Goal: Information Seeking & Learning: Learn about a topic

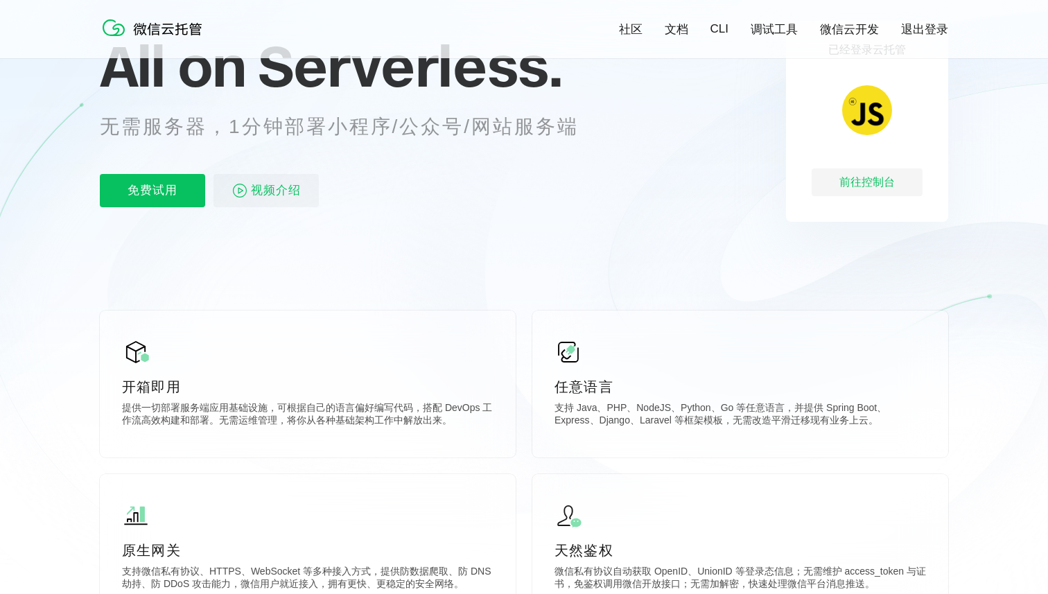
scroll to position [245, 0]
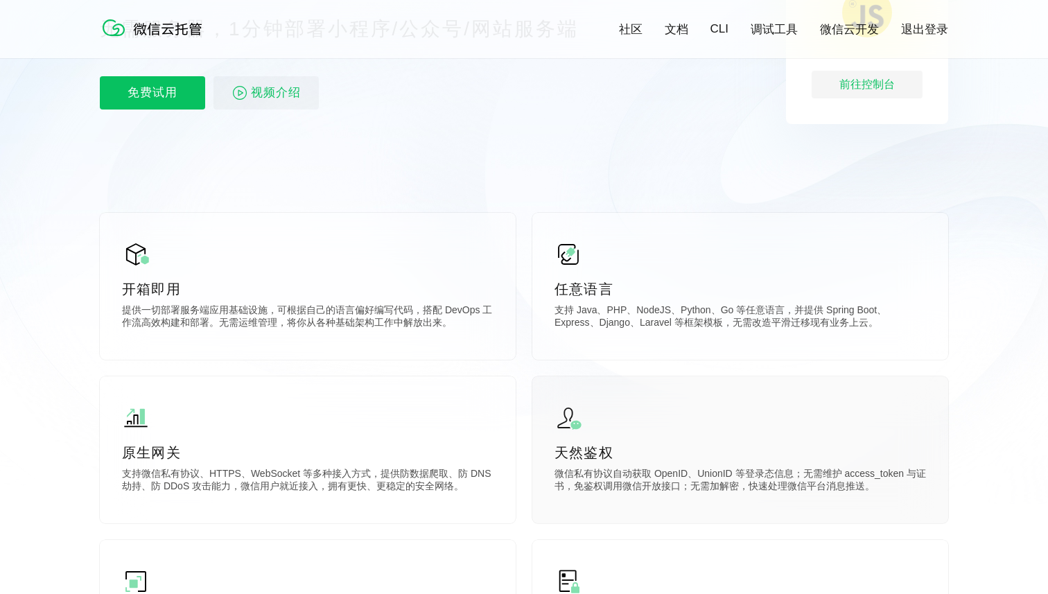
click at [674, 472] on p "微信私有协议自动获取 OpenID、UnionID 等登录态信息；无需维护 access_token 与证书，免鉴权调用微信开放接口；无需加解密，快速处理微信…" at bounding box center [741, 482] width 372 height 28
click at [877, 475] on p "微信私有协议自动获取 OpenID、UnionID 等登录态信息；无需维护 access_token 与证书，免鉴权调用微信开放接口；无需加解密，快速处理微信…" at bounding box center [741, 482] width 372 height 28
drag, startPoint x: 586, startPoint y: 491, endPoint x: 689, endPoint y: 494, distance: 103.3
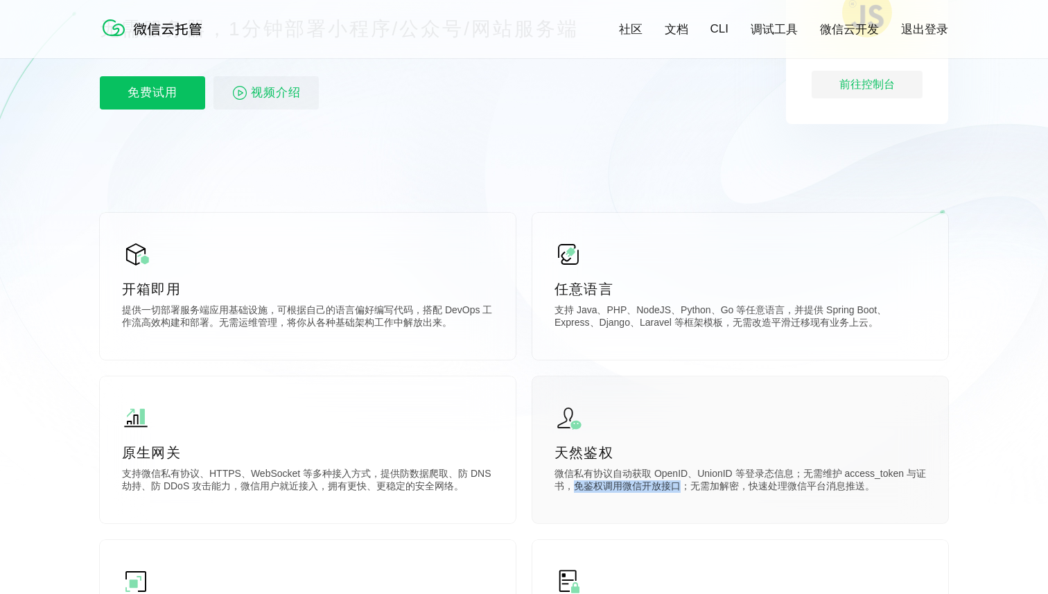
click at [689, 494] on p "微信私有协议自动获取 OpenID、UnionID 等登录态信息；无需维护 access_token 与证书，免鉴权调用微信开放接口；无需加解密，快速处理微信…" at bounding box center [741, 482] width 372 height 28
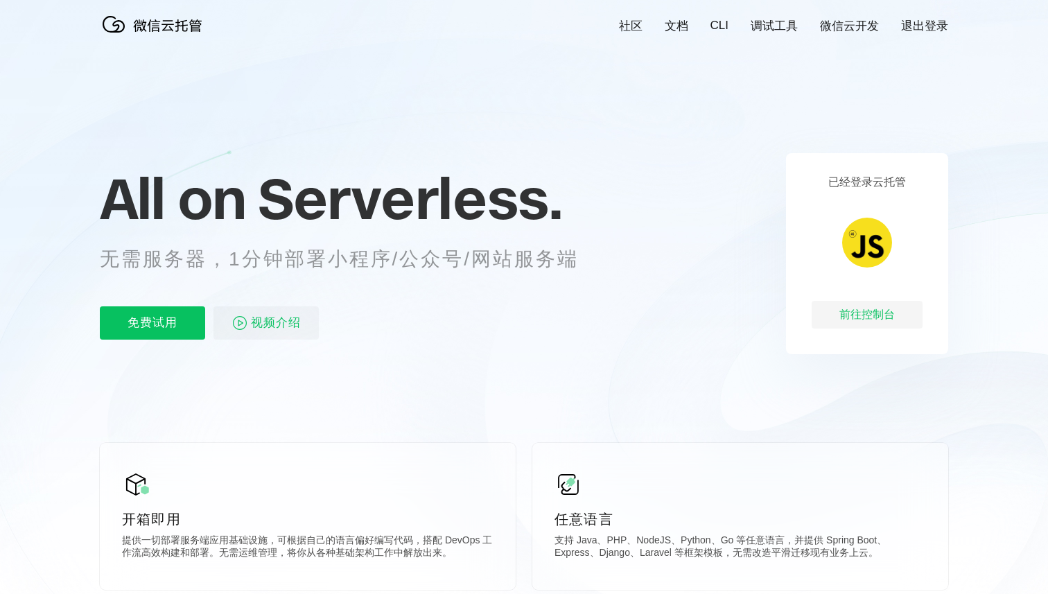
scroll to position [0, 0]
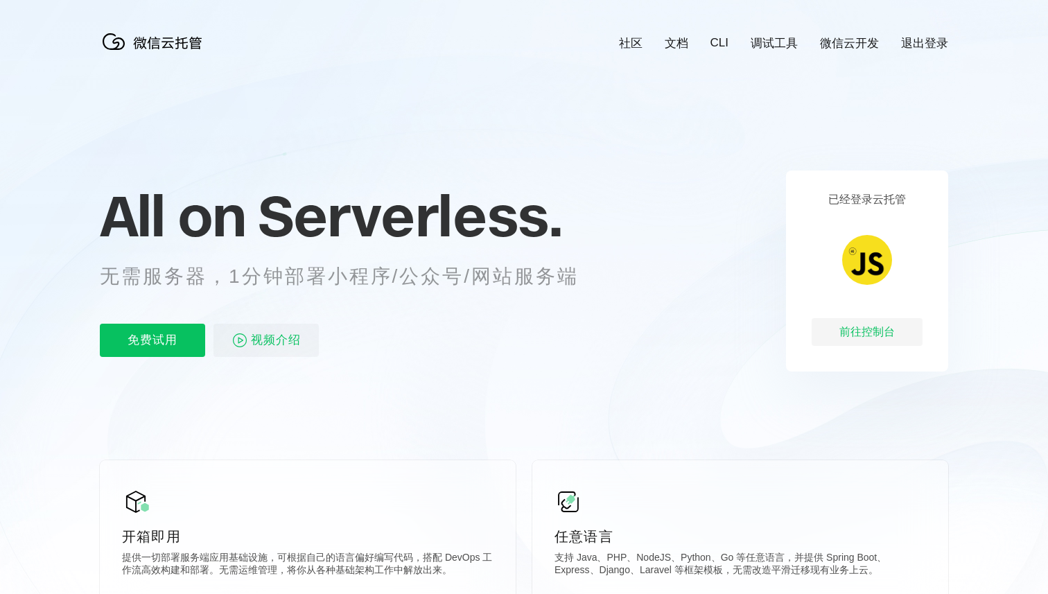
click at [722, 45] on link "CLI" at bounding box center [720, 43] width 18 height 14
click at [679, 39] on link "文档" at bounding box center [677, 43] width 24 height 16
click at [837, 41] on link "微信云开发" at bounding box center [849, 43] width 59 height 16
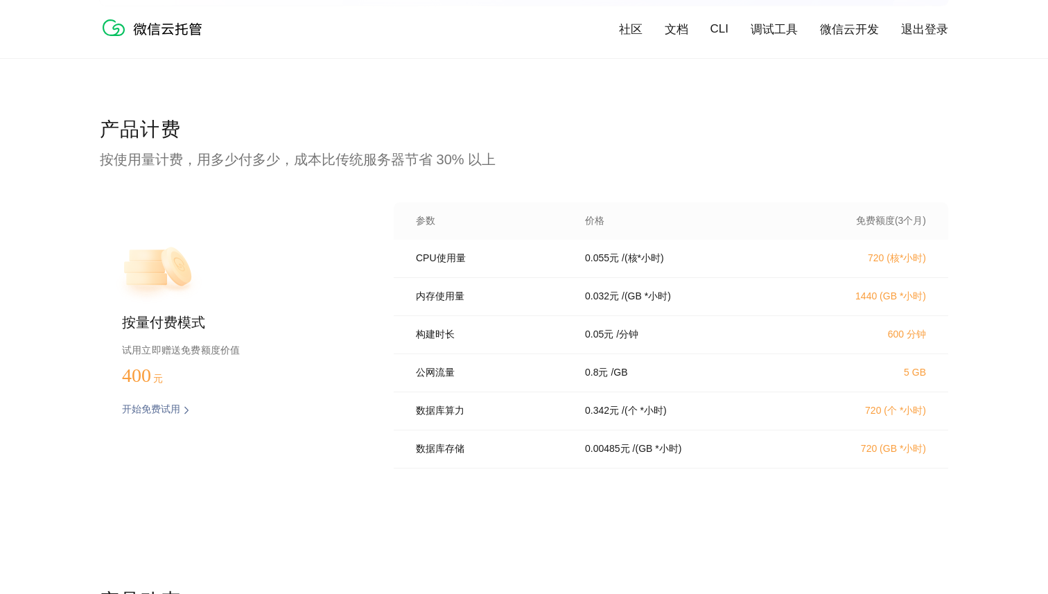
scroll to position [2670, 0]
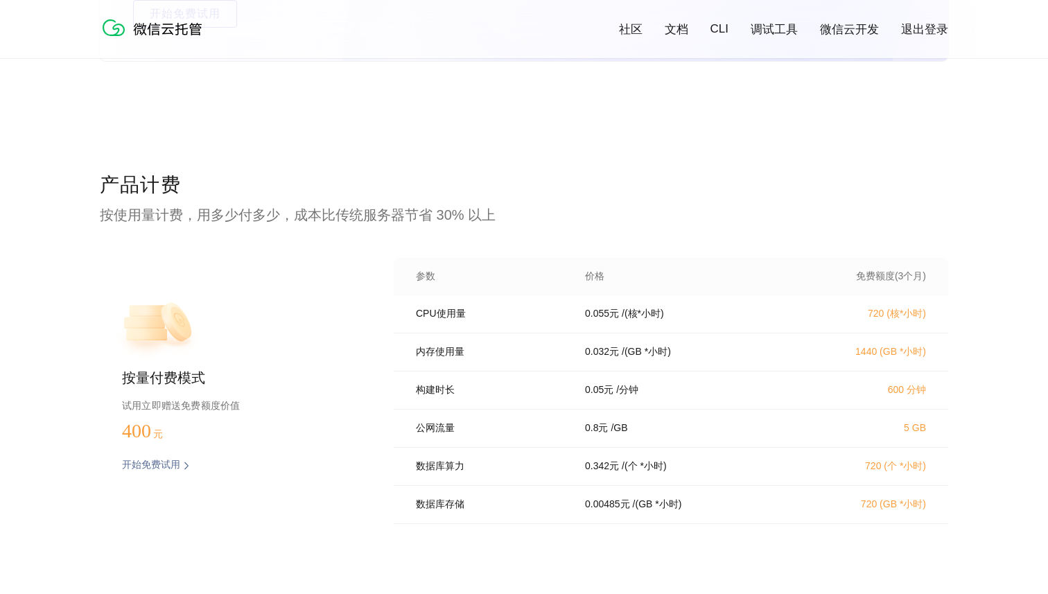
click at [177, 464] on p "开始免费试用" at bounding box center [151, 466] width 58 height 14
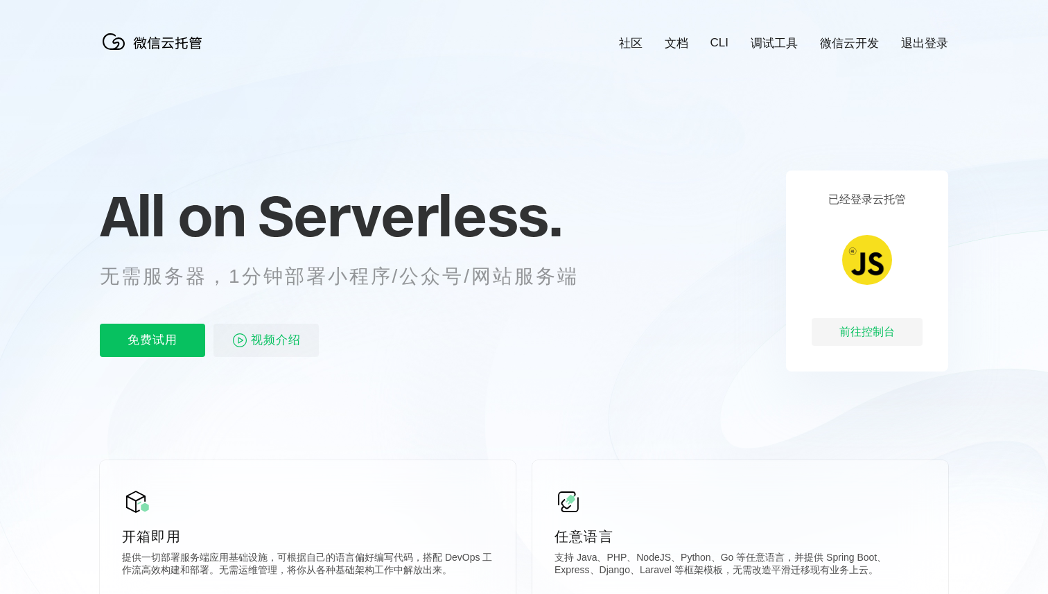
scroll to position [0, 2465]
click at [276, 344] on span "视频介绍" at bounding box center [276, 340] width 50 height 33
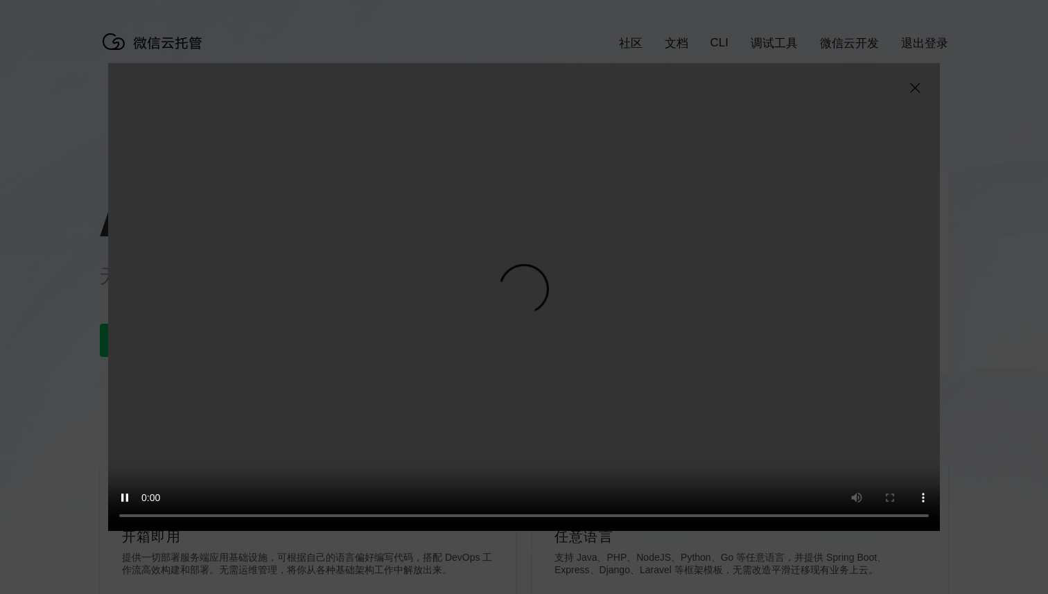
click at [914, 89] on img at bounding box center [915, 88] width 17 height 17
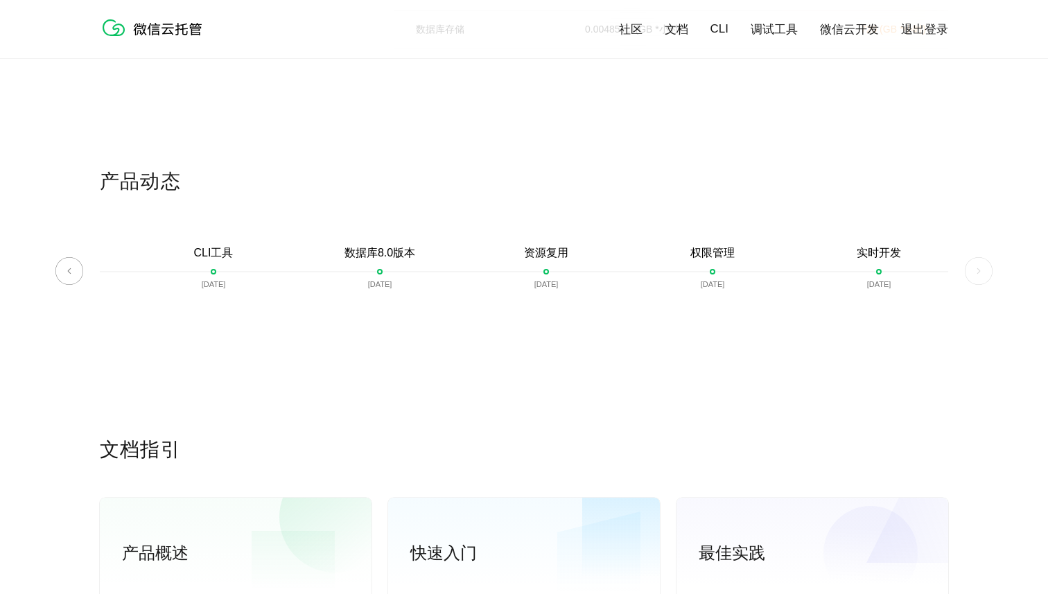
scroll to position [3144, 0]
click at [973, 272] on img at bounding box center [979, 273] width 28 height 28
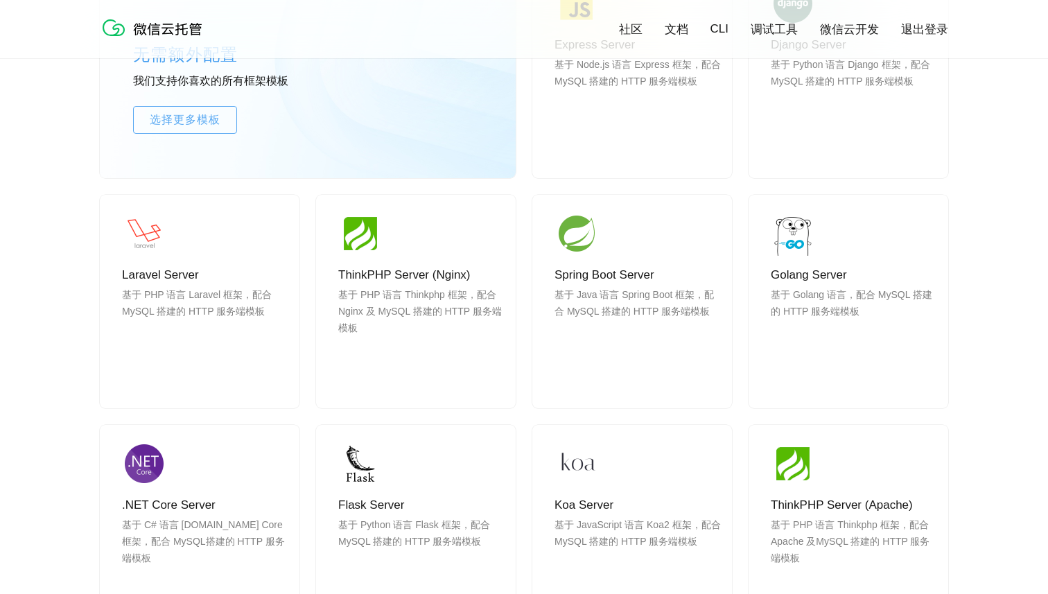
scroll to position [1184, 0]
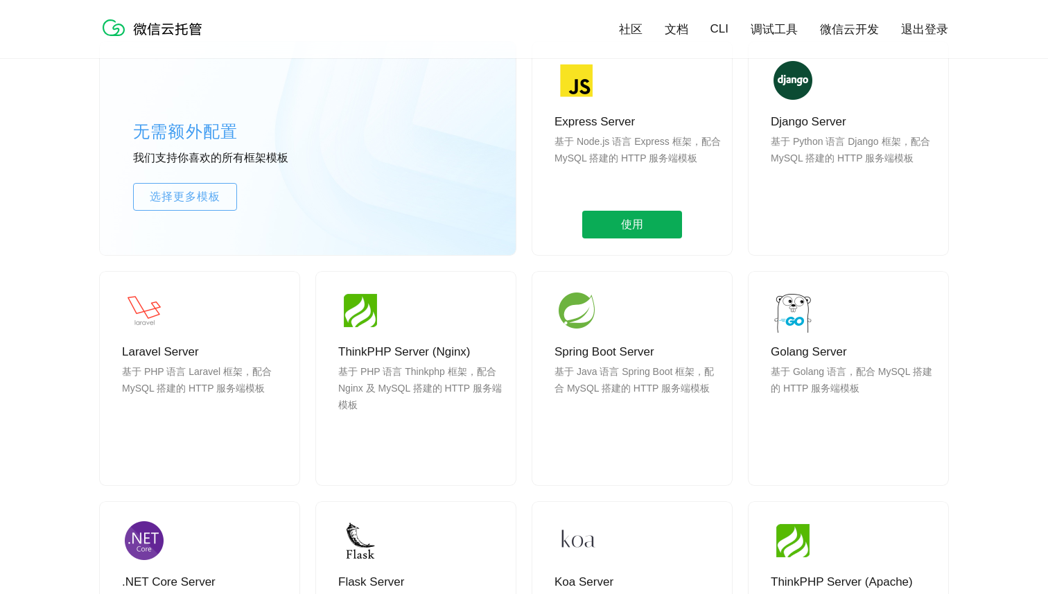
click at [634, 221] on span "使用" at bounding box center [632, 225] width 100 height 28
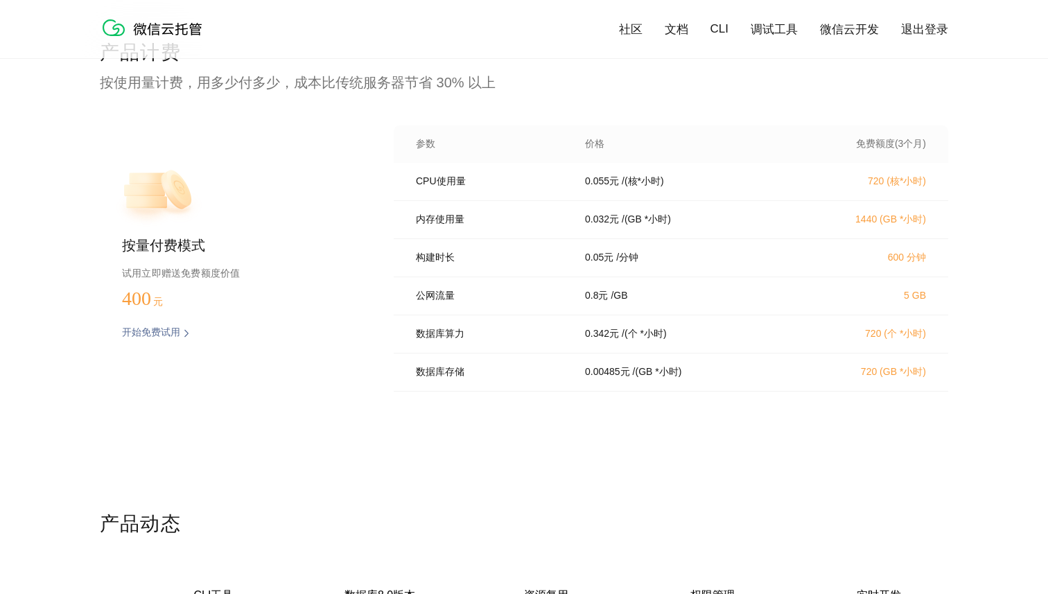
scroll to position [2796, 0]
